Goal: Browse casually

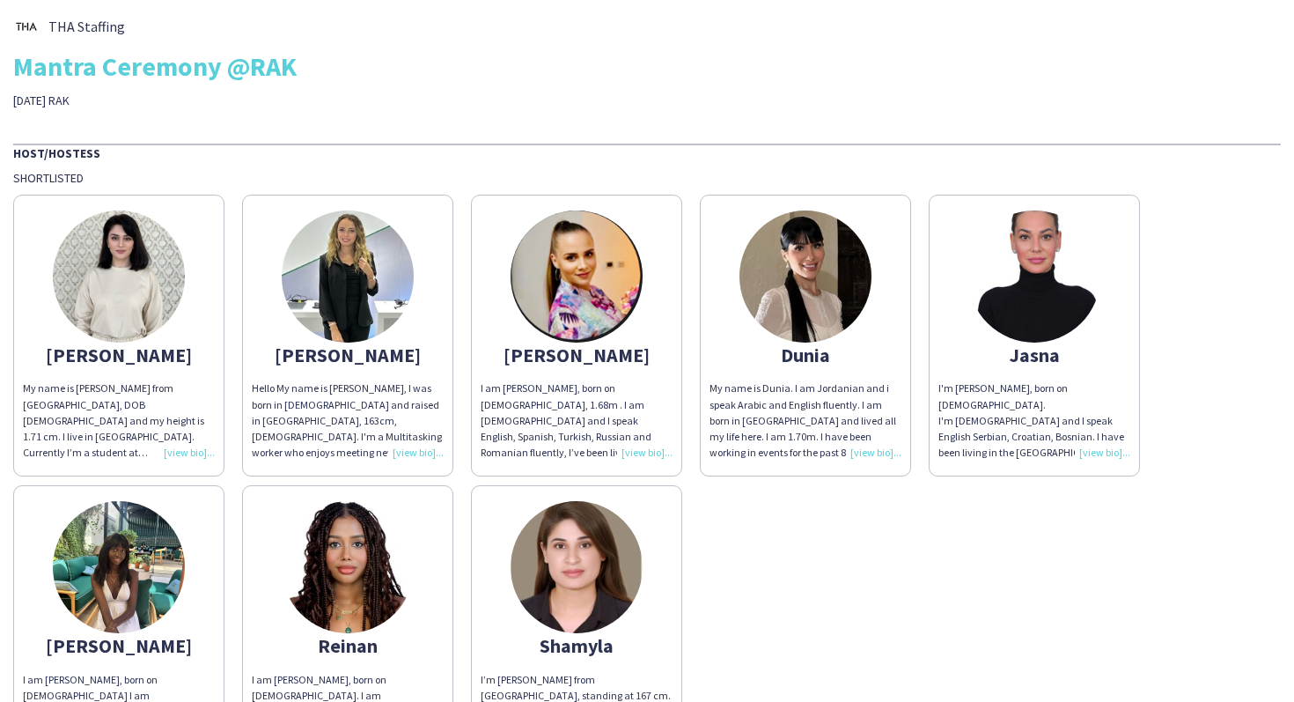
click at [135, 302] on img at bounding box center [119, 276] width 132 height 132
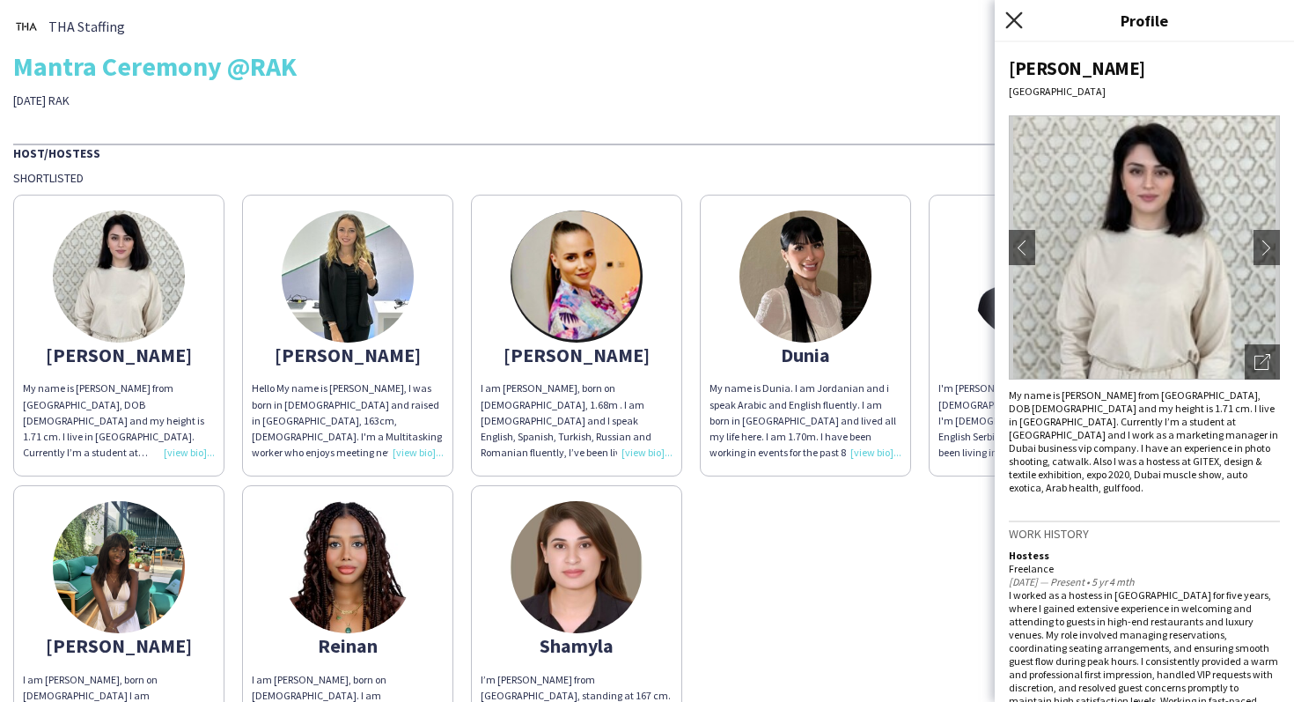
click at [1012, 19] on icon "Close pop-in" at bounding box center [1013, 19] width 17 height 17
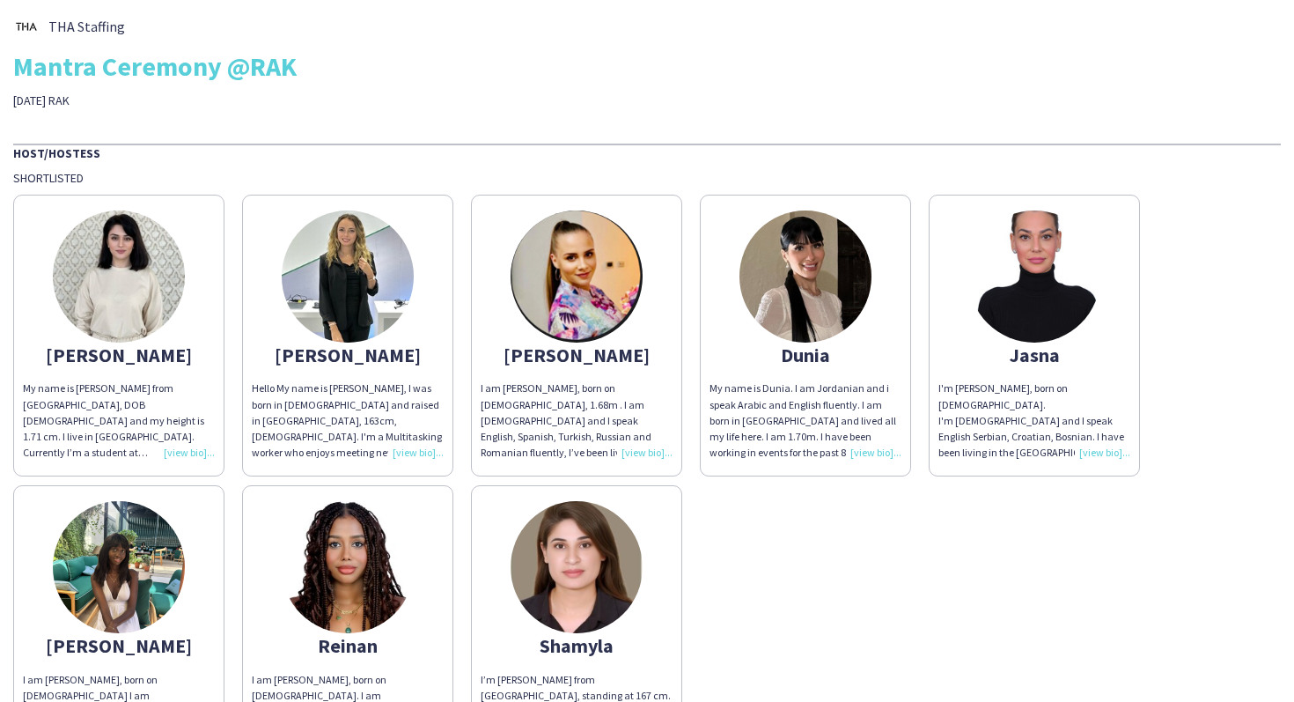
click at [1074, 305] on img at bounding box center [1034, 276] width 132 height 132
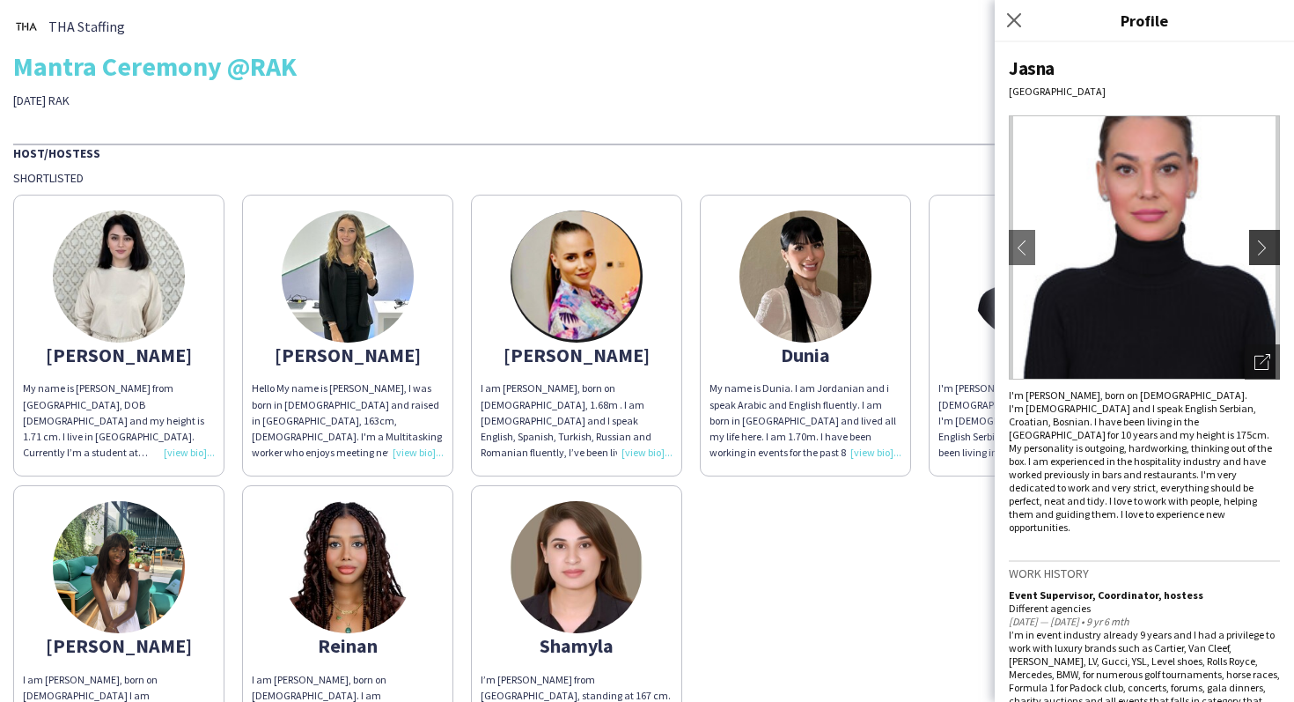
click at [1254, 243] on button "chevron-right" at bounding box center [1266, 247] width 35 height 35
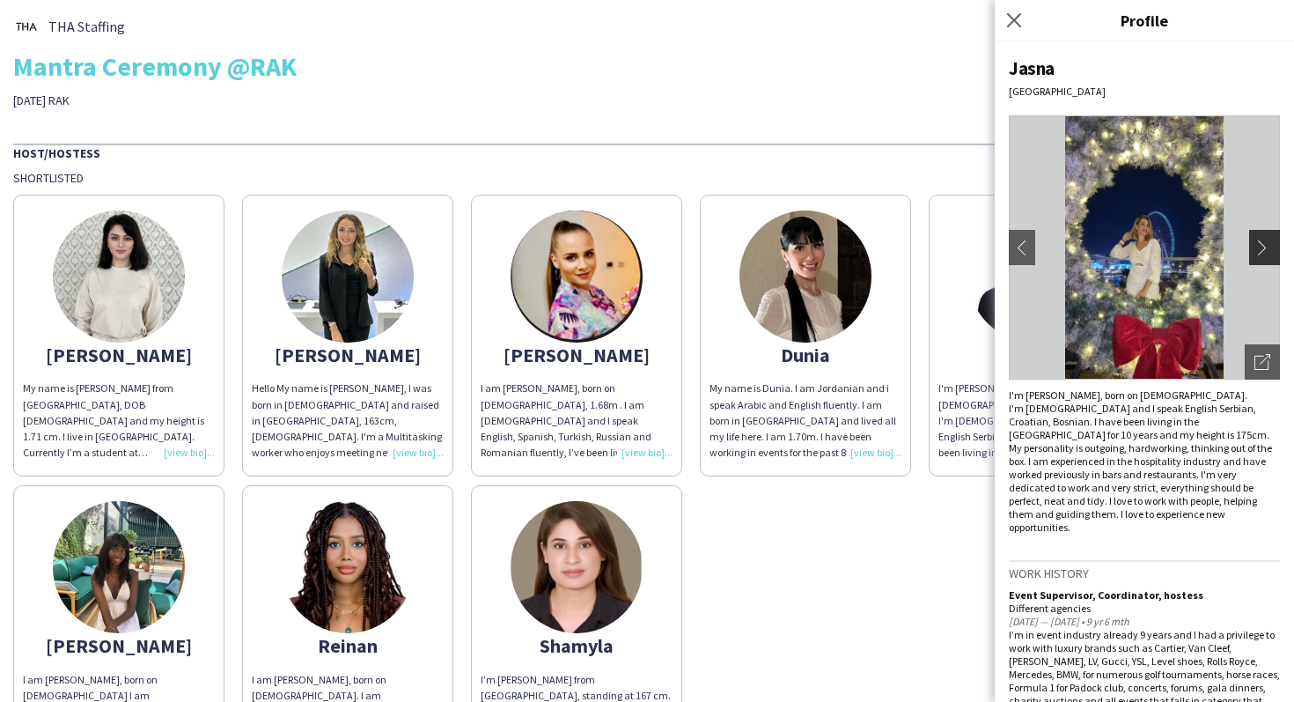
click at [1254, 243] on button "chevron-right" at bounding box center [1266, 247] width 35 height 35
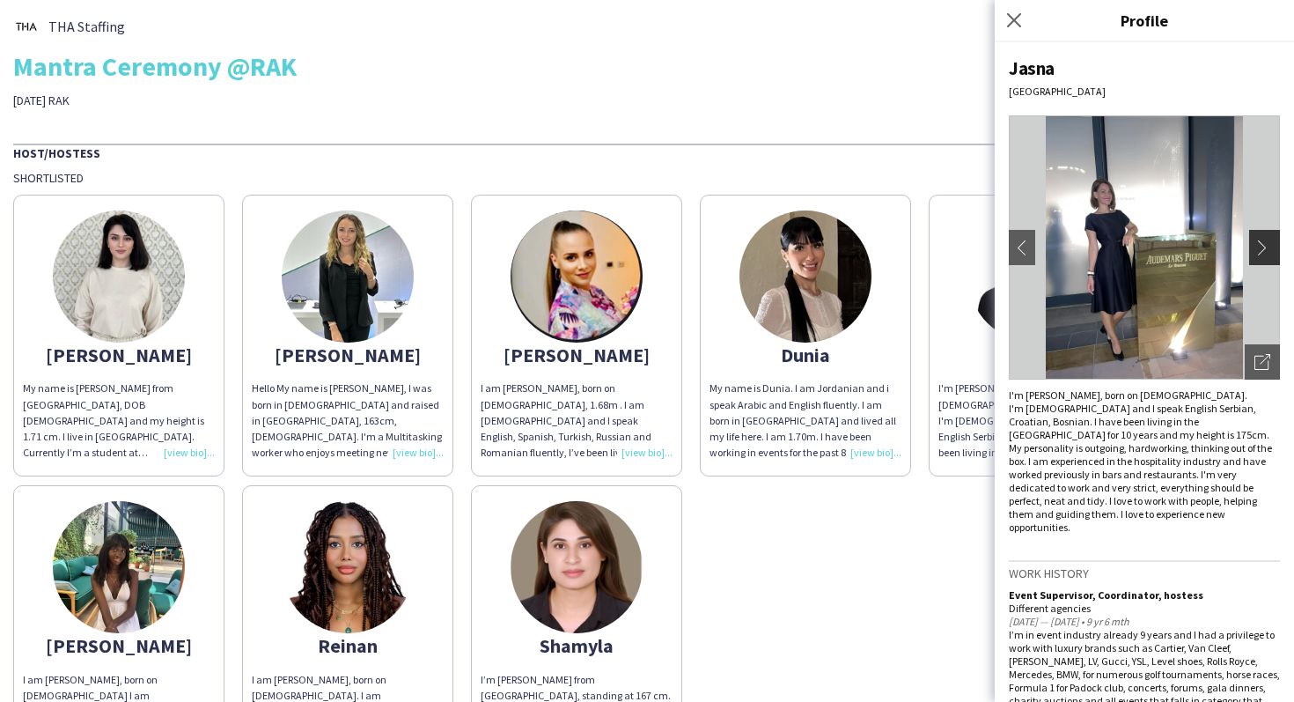
click at [1254, 243] on button "chevron-right" at bounding box center [1266, 247] width 35 height 35
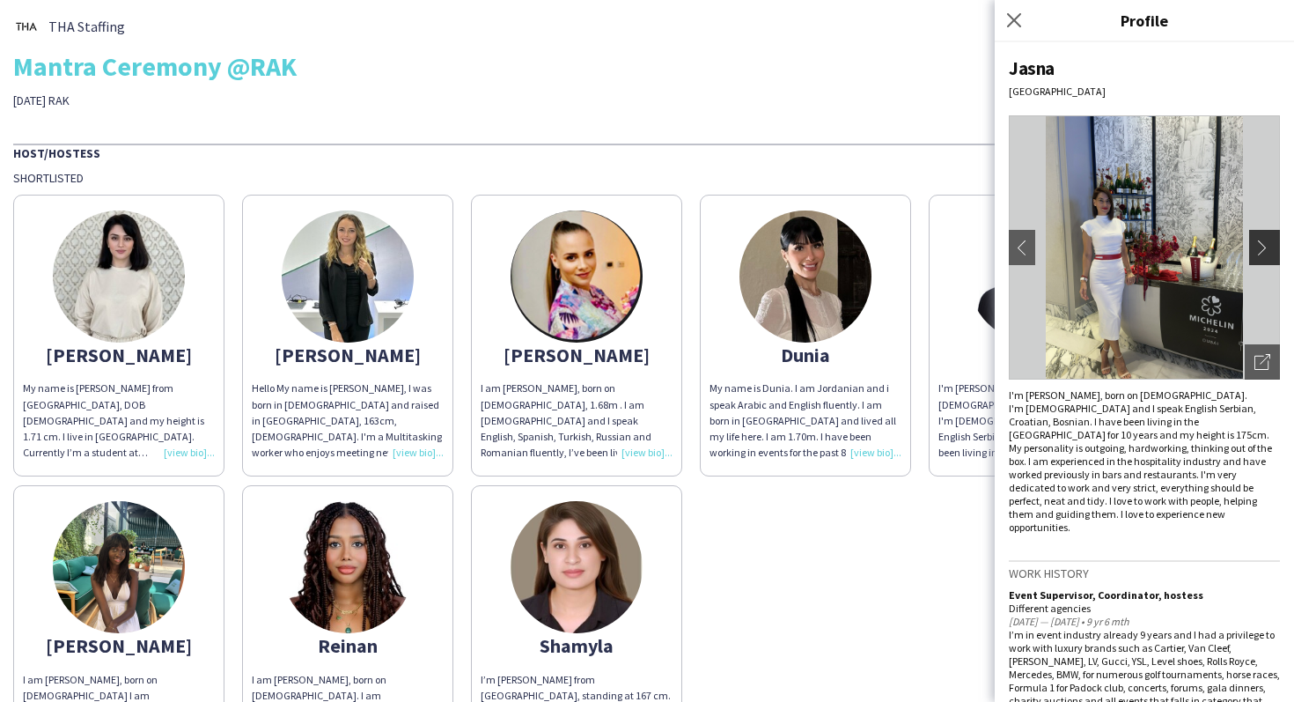
click at [1254, 243] on button "chevron-right" at bounding box center [1266, 247] width 35 height 35
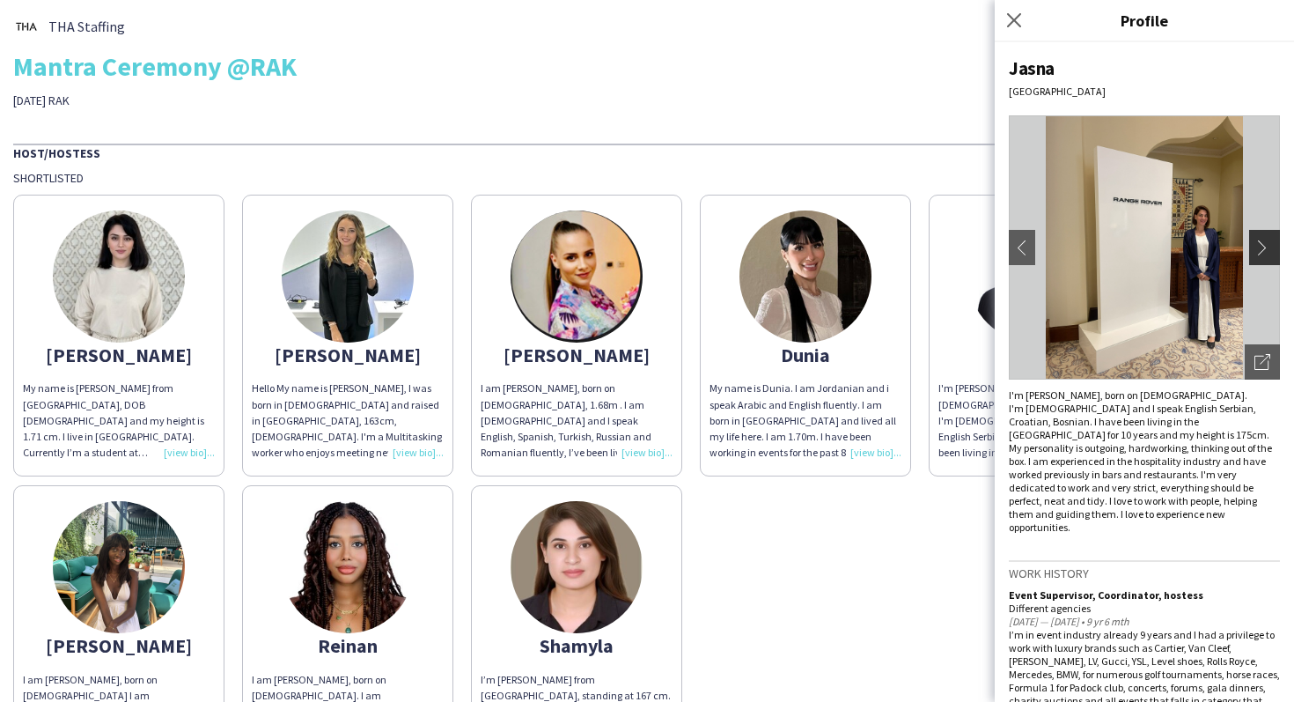
click at [1254, 243] on button "chevron-right" at bounding box center [1266, 247] width 35 height 35
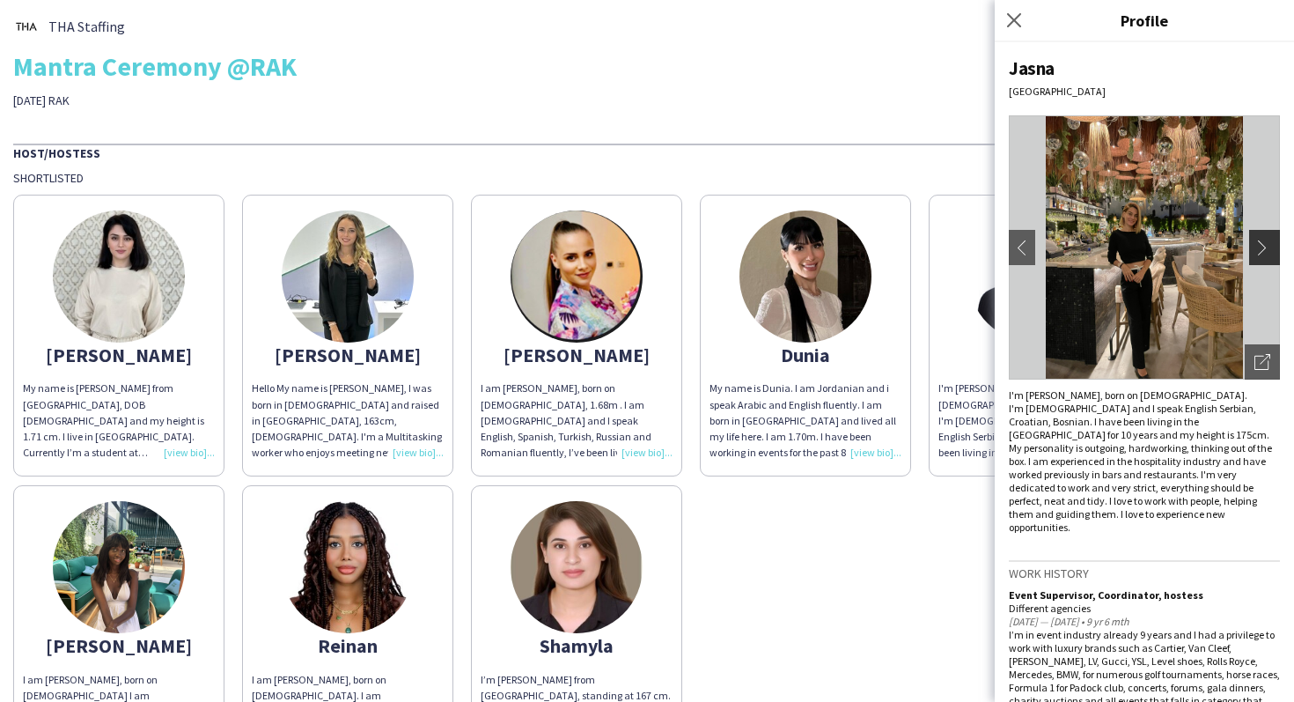
click at [1254, 243] on button "chevron-right" at bounding box center [1266, 247] width 35 height 35
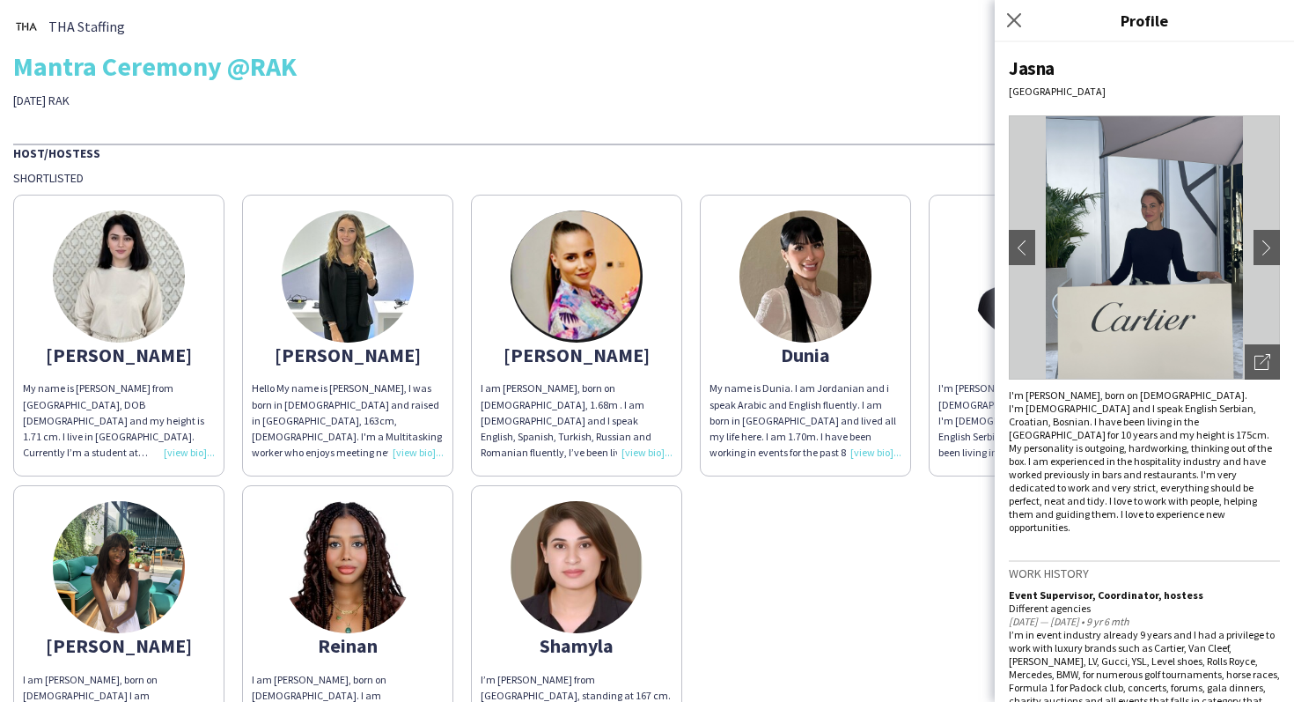
click at [798, 526] on div "Adella My name is Adella Magerramova from Chechnya, DOB 09-04-2003 and my heigh…" at bounding box center [647, 476] width 1268 height 581
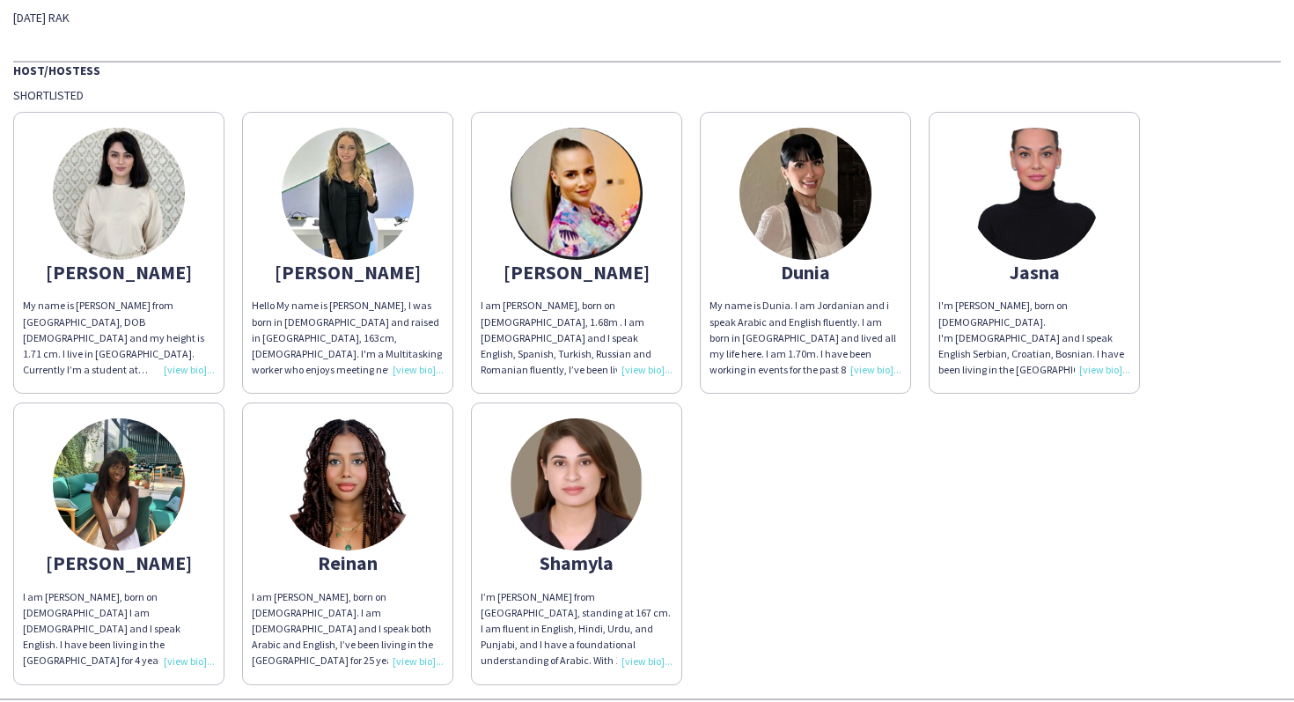
scroll to position [87, 0]
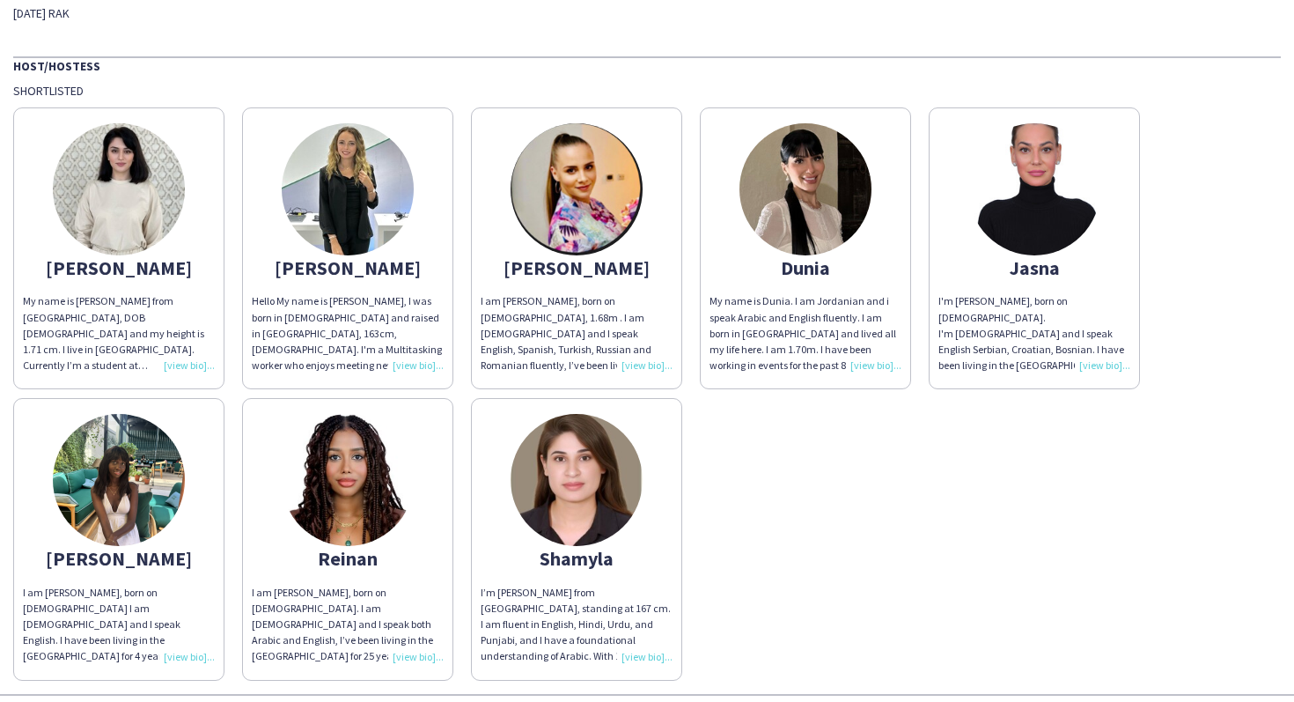
click at [340, 148] on img at bounding box center [348, 189] width 132 height 132
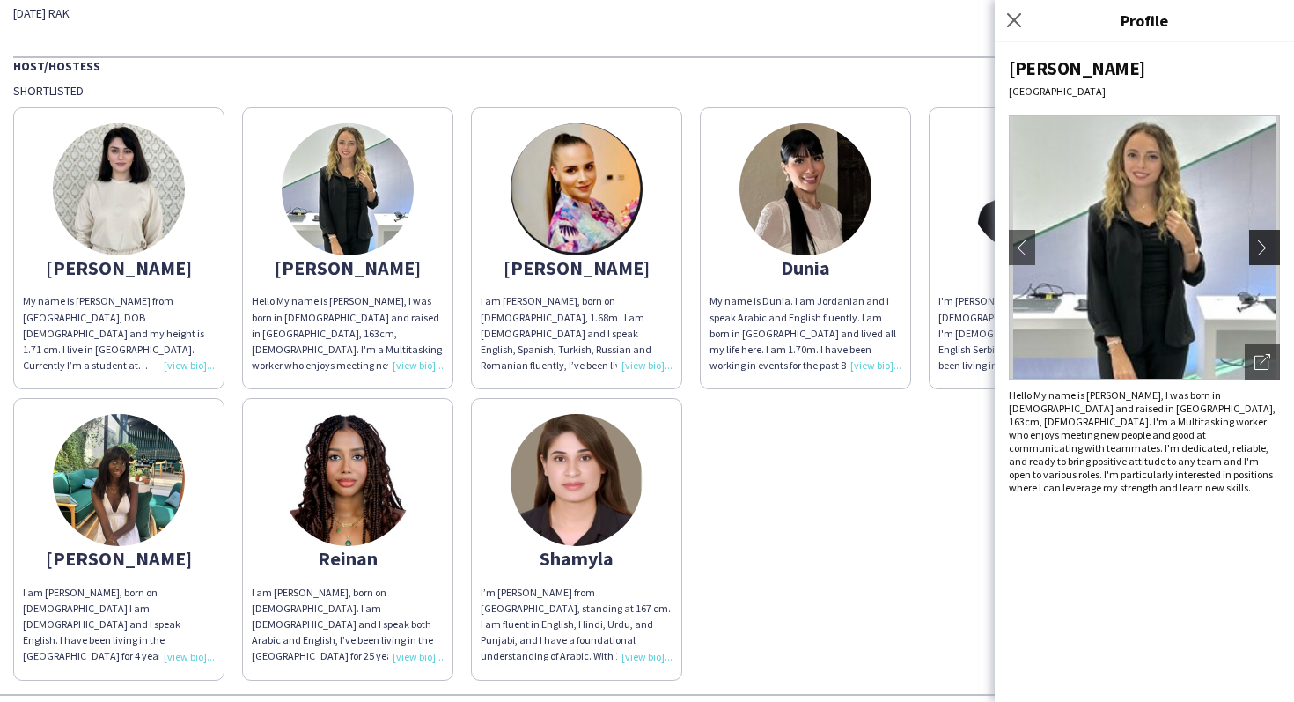
click at [1262, 245] on app-icon "chevron-right" at bounding box center [1267, 247] width 25 height 16
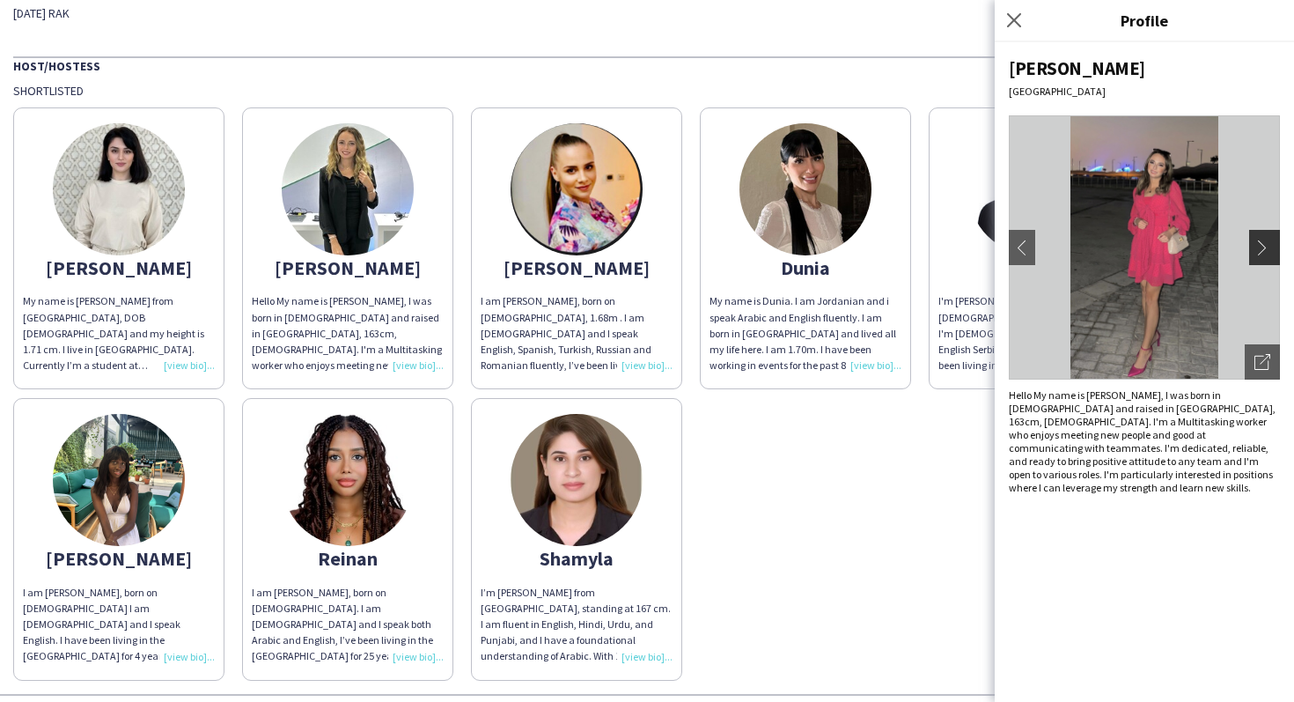
click at [1269, 257] on button "chevron-right" at bounding box center [1266, 247] width 35 height 35
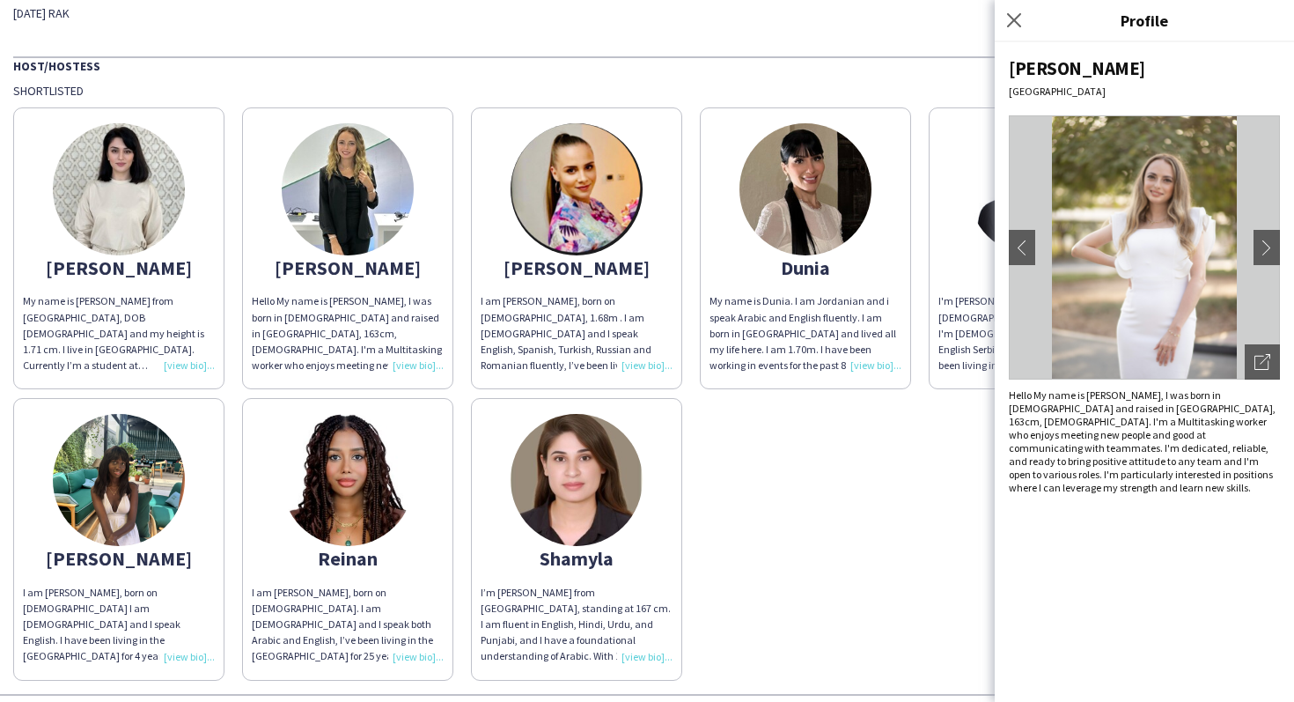
click at [988, 210] on img at bounding box center [1034, 189] width 132 height 132
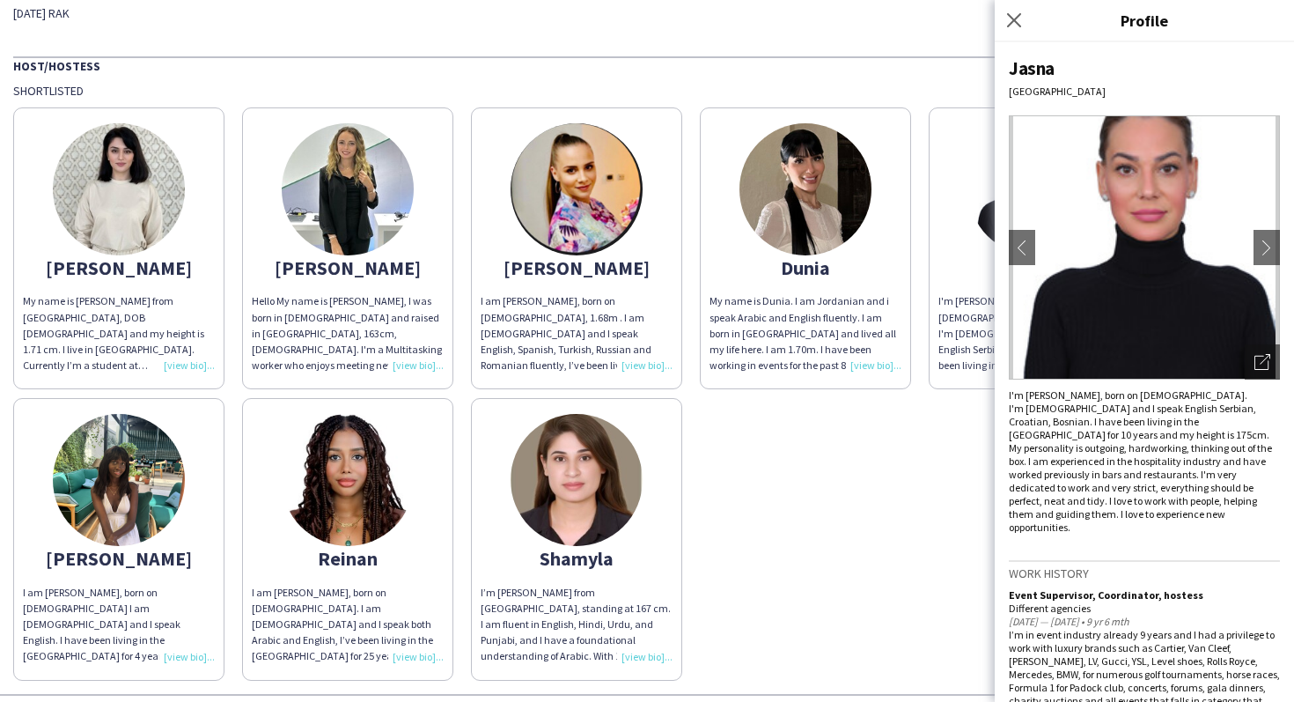
click at [606, 466] on img at bounding box center [577, 480] width 132 height 132
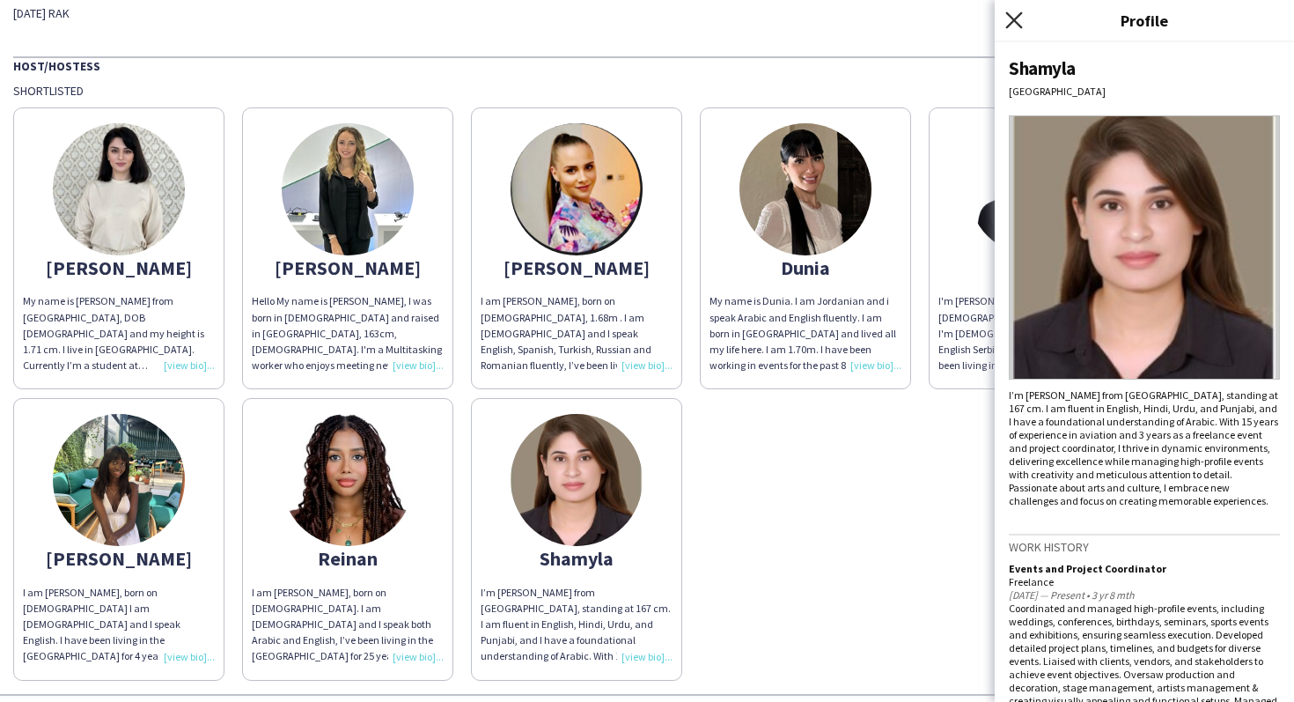
click at [1016, 19] on icon "Close pop-in" at bounding box center [1013, 19] width 17 height 17
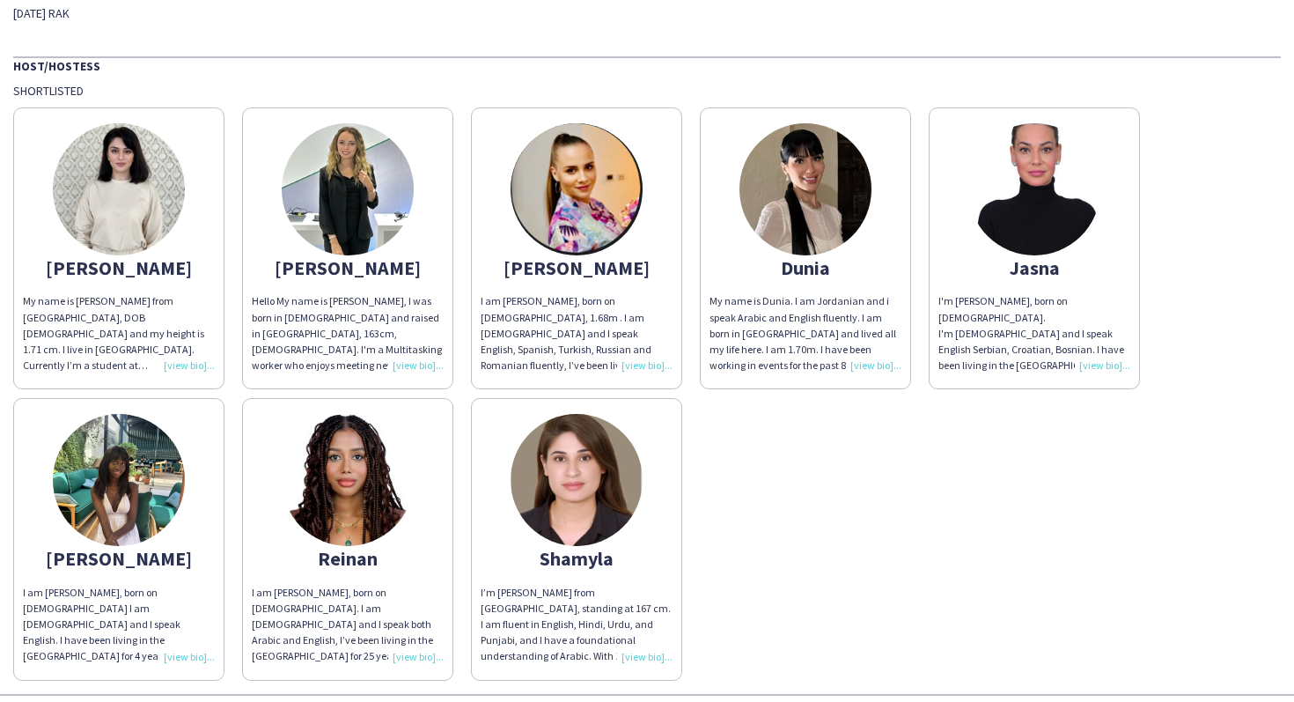
click at [592, 172] on img at bounding box center [577, 189] width 132 height 132
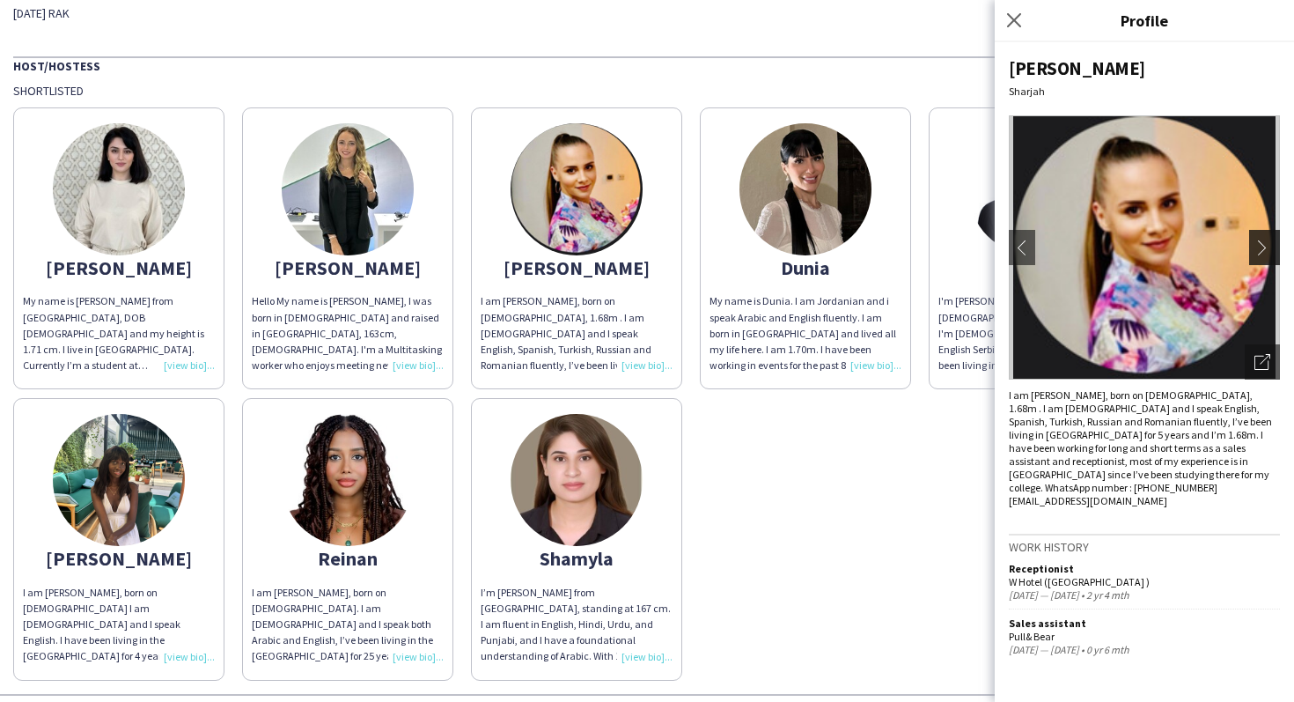
click at [1262, 238] on button "chevron-right" at bounding box center [1266, 247] width 35 height 35
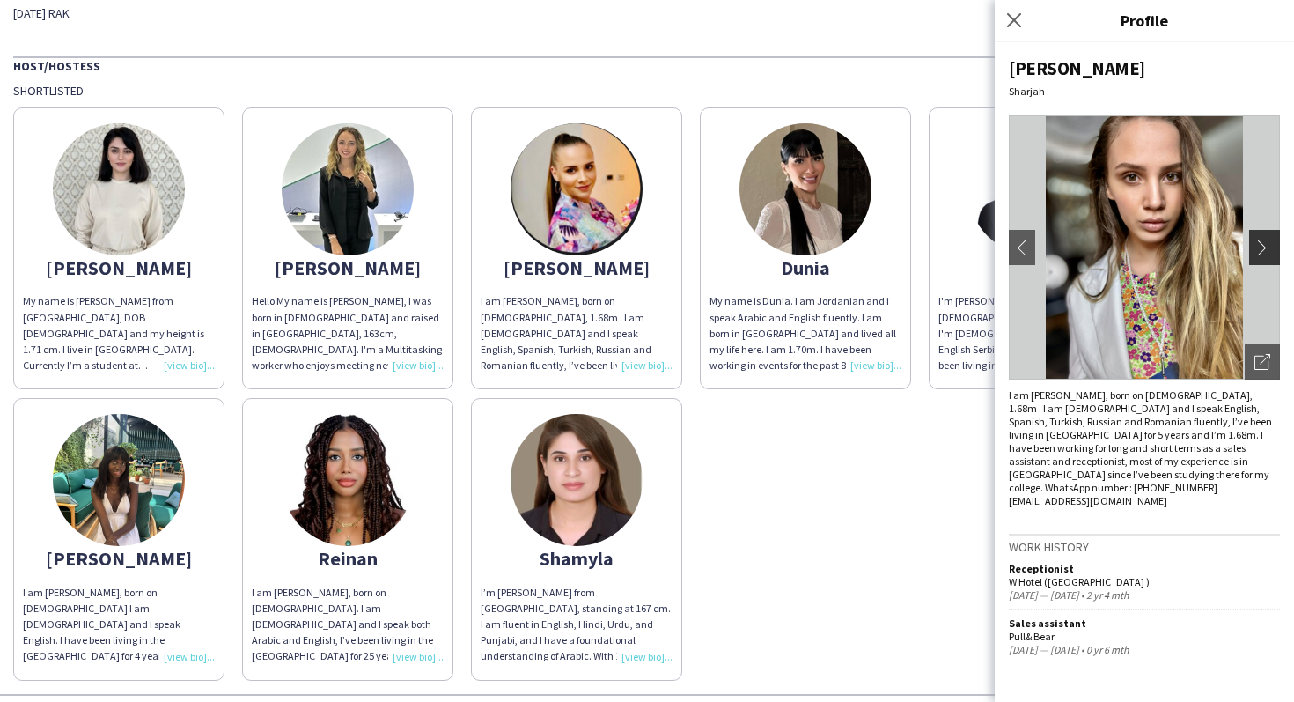
click at [1262, 238] on button "chevron-right" at bounding box center [1266, 247] width 35 height 35
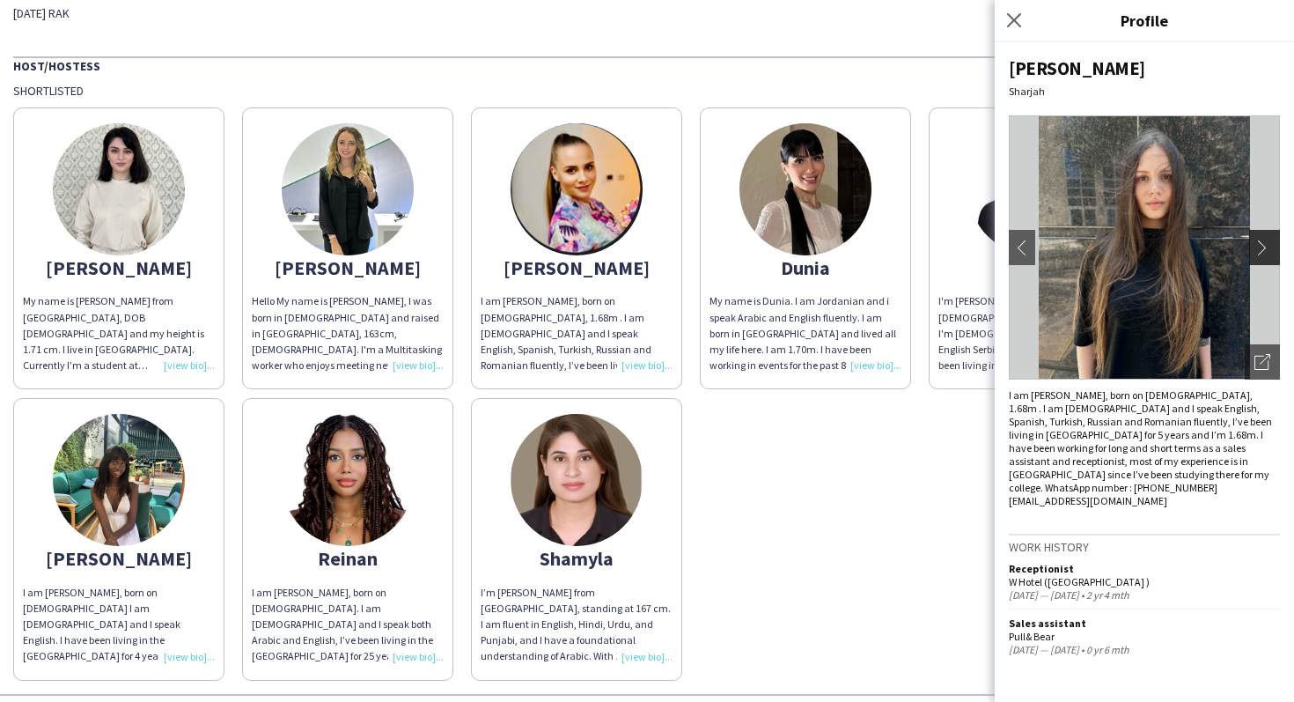
click at [1262, 238] on button "chevron-right" at bounding box center [1266, 247] width 35 height 35
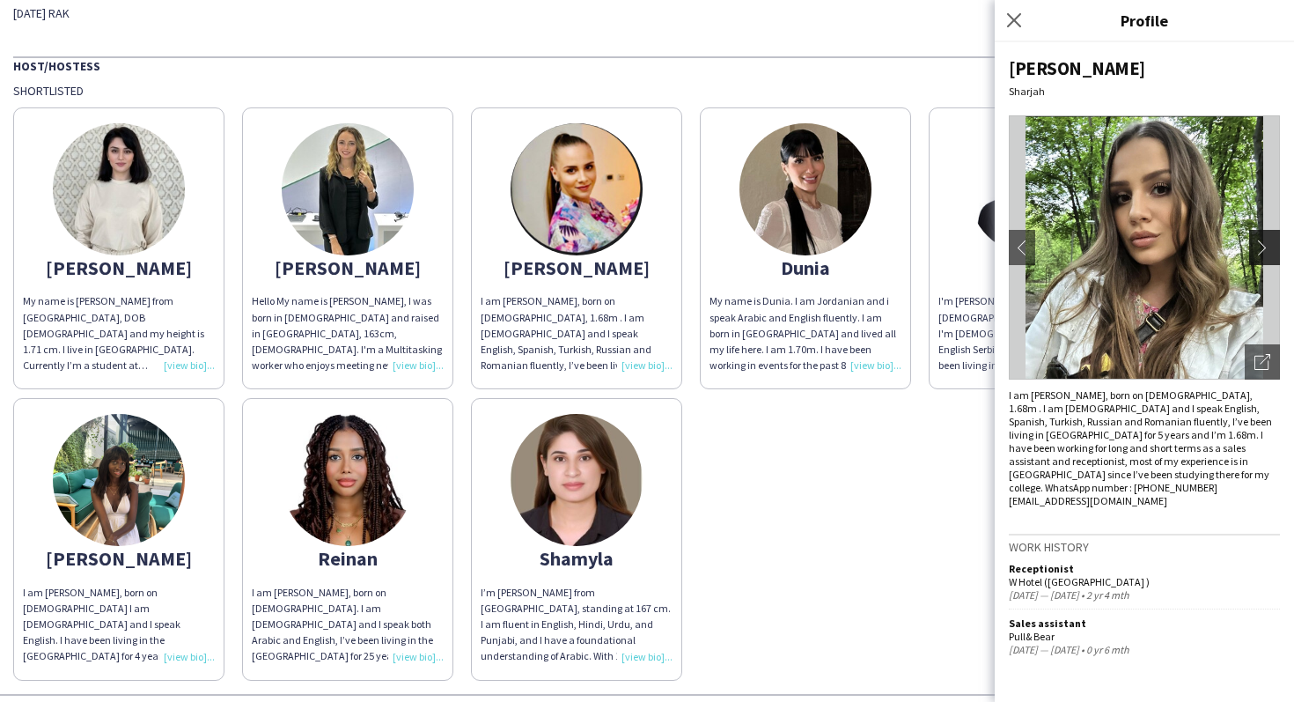
click at [1268, 249] on app-icon "chevron-right" at bounding box center [1267, 247] width 25 height 16
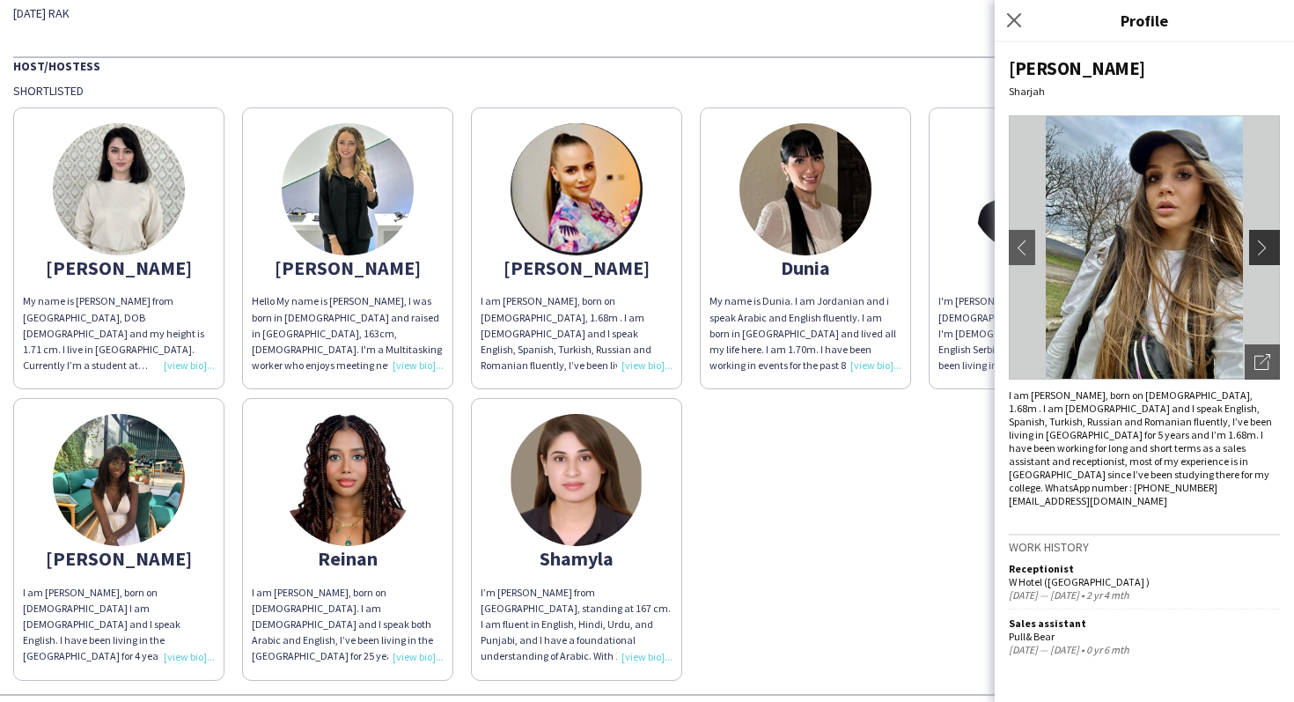
click at [1268, 249] on app-icon "chevron-right" at bounding box center [1267, 247] width 25 height 16
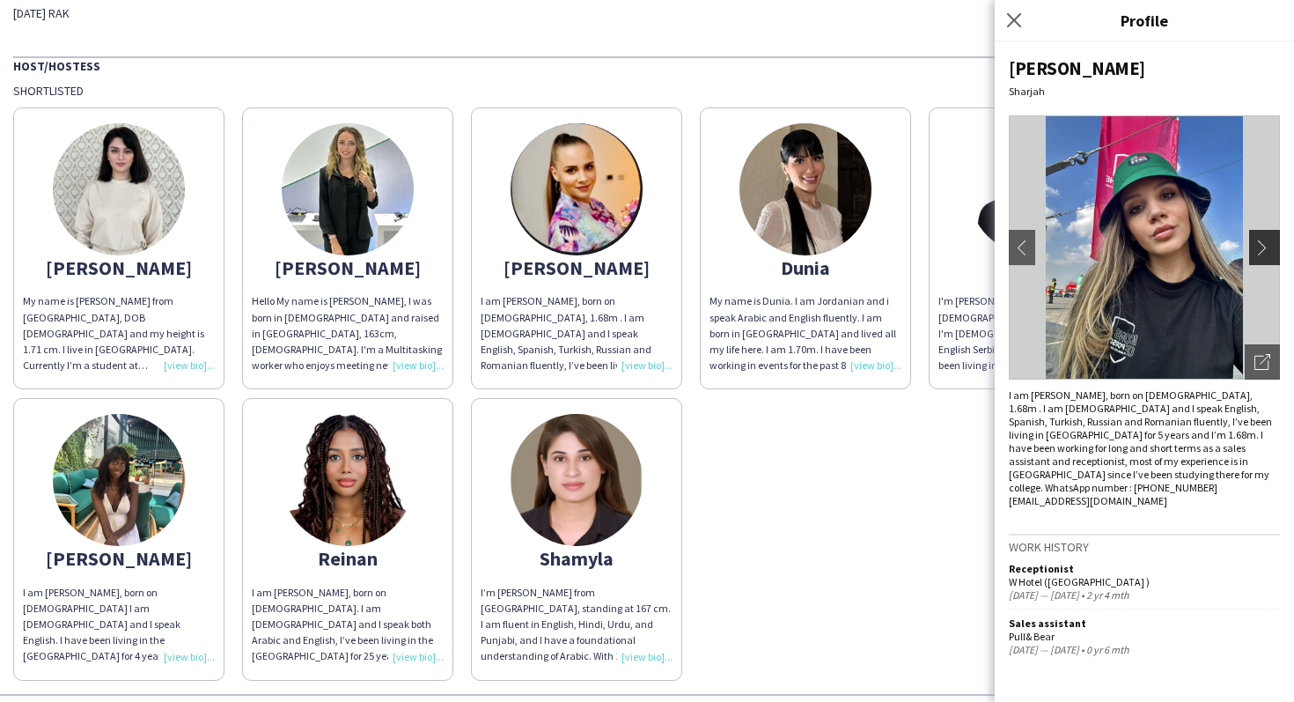
click at [1268, 249] on app-icon "chevron-right" at bounding box center [1267, 247] width 25 height 16
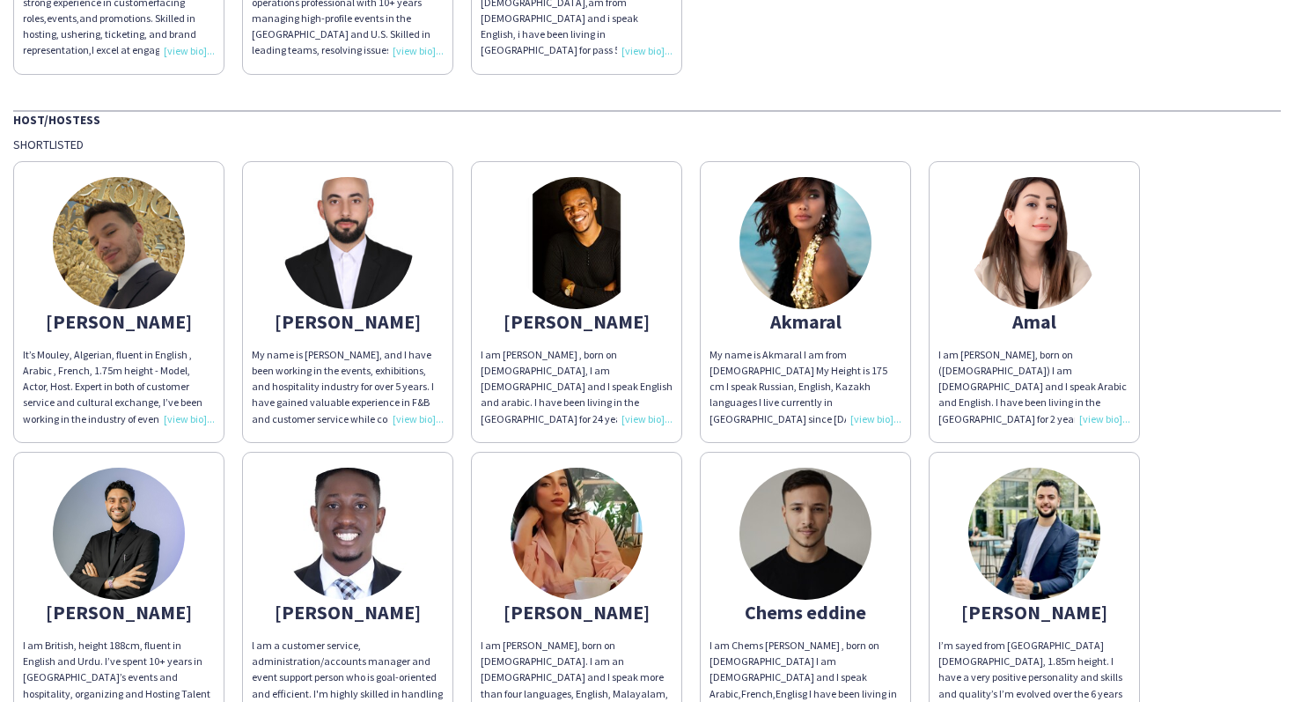
scroll to position [685, 0]
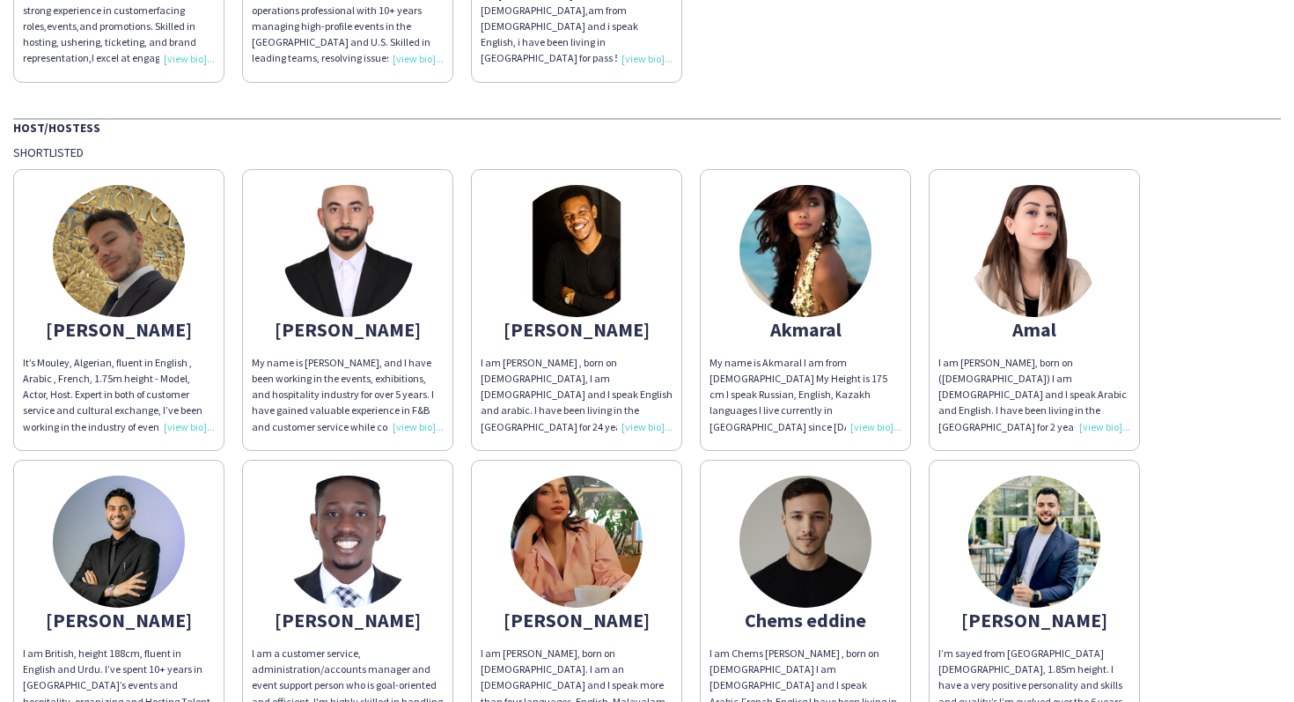
click at [137, 261] on img at bounding box center [119, 251] width 132 height 132
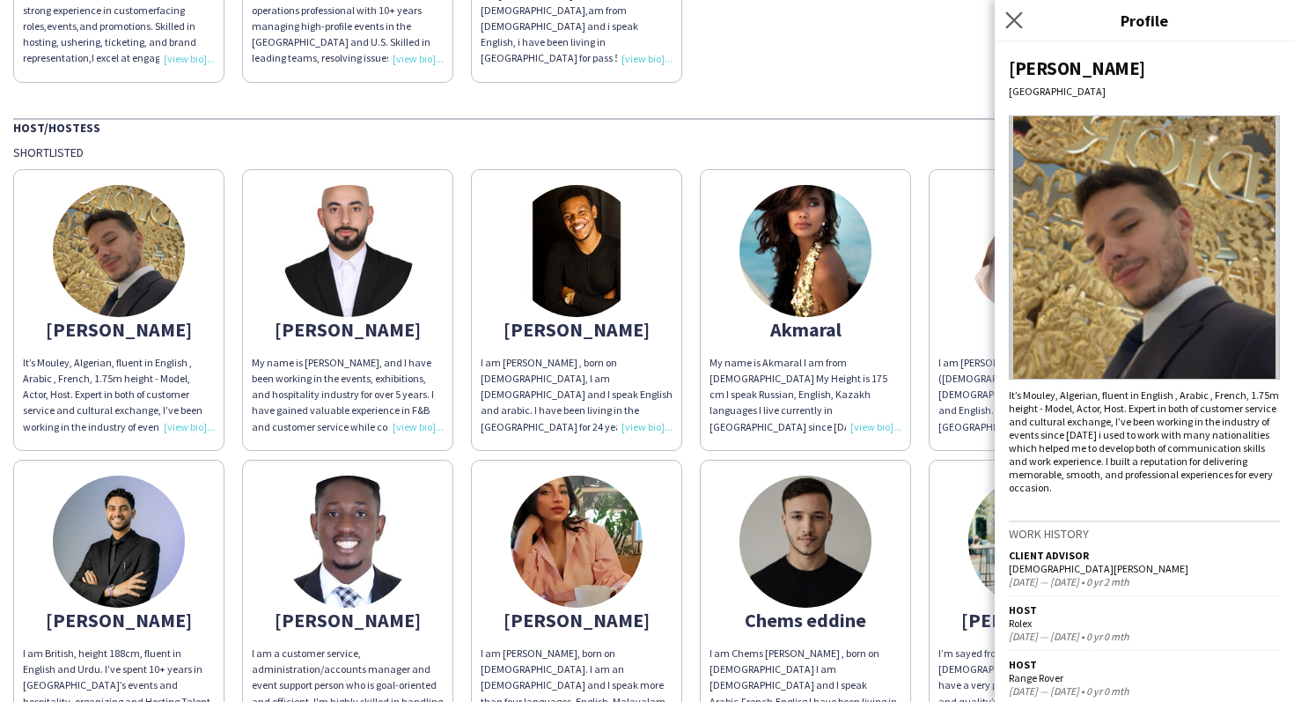
click at [1004, 27] on app-icon "Close pop-in" at bounding box center [1015, 21] width 26 height 26
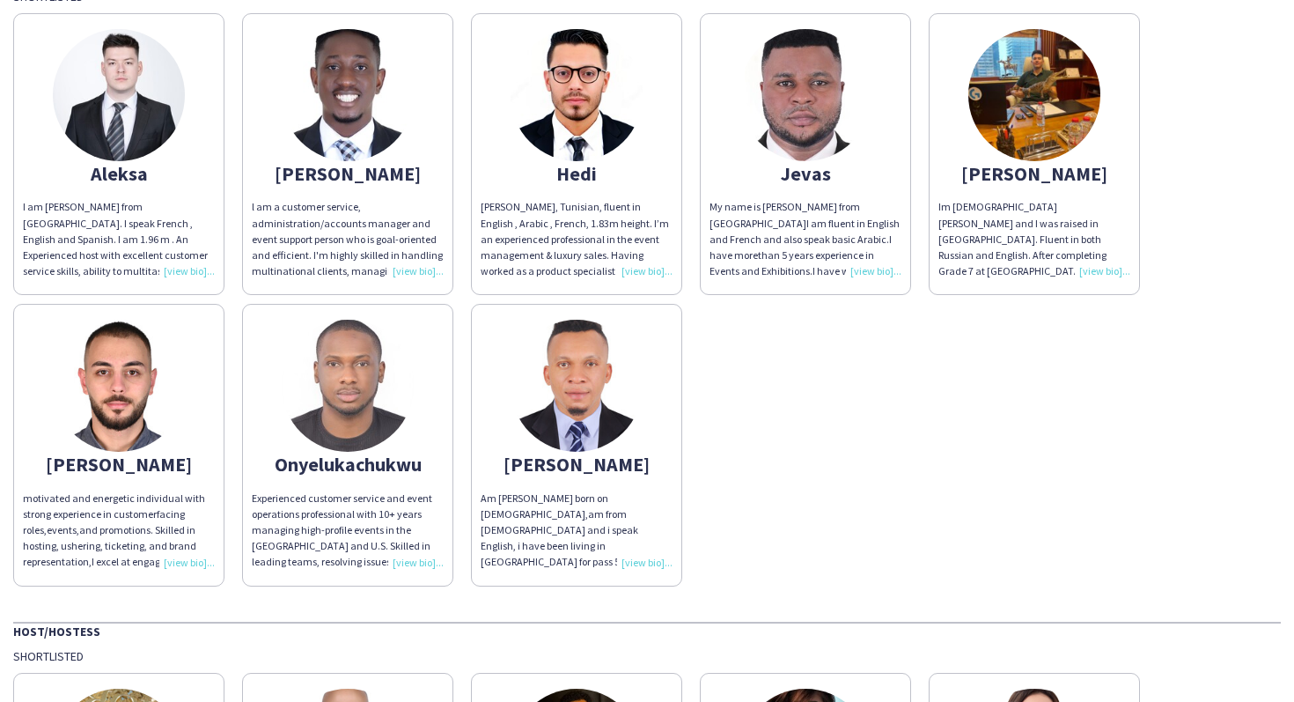
scroll to position [0, 0]
